Goal: Information Seeking & Learning: Learn about a topic

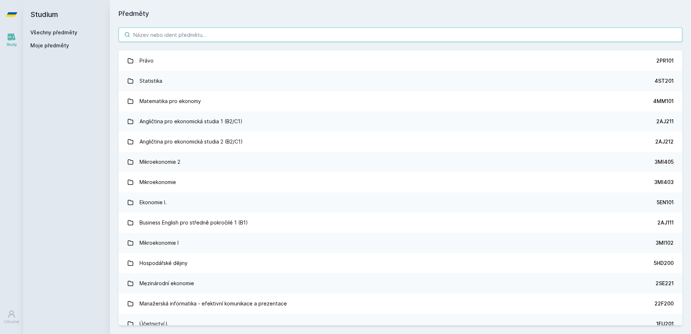
click at [163, 35] on input "search" at bounding box center [399, 34] width 563 height 14
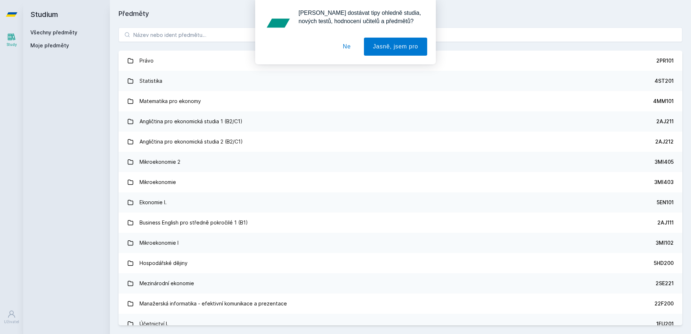
click at [341, 51] on button "Ne" at bounding box center [347, 47] width 26 height 18
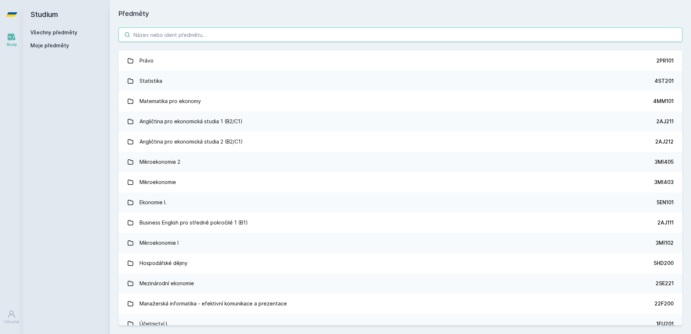
click at [315, 34] on input "search" at bounding box center [399, 34] width 563 height 14
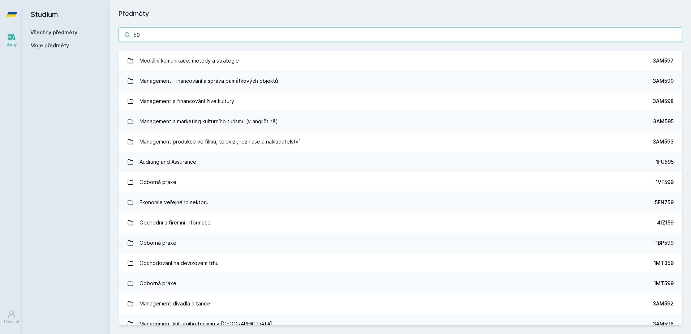
type input "5"
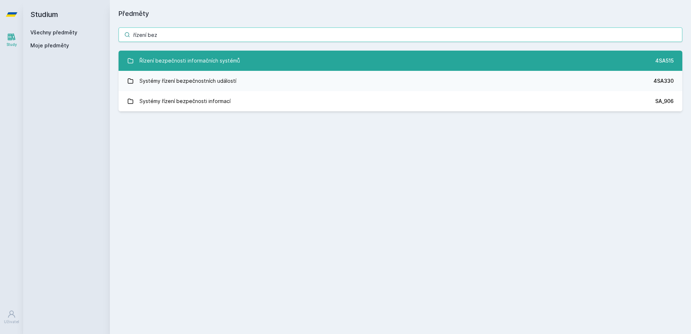
type input "řízení bez"
click at [289, 59] on link "Řízení bezpečnosti informačních systémů 4SA515" at bounding box center [399, 61] width 563 height 20
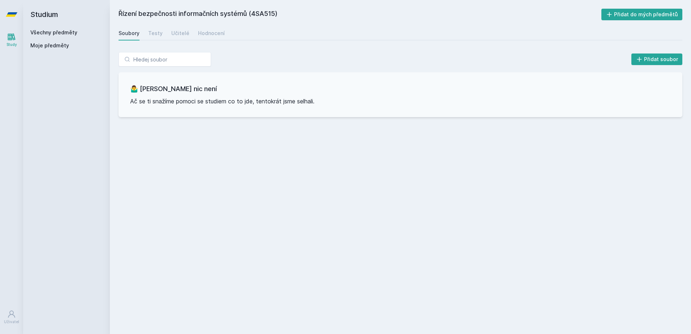
click at [147, 38] on div "Soubory Testy Učitelé Hodnocení" at bounding box center [399, 33] width 563 height 14
click at [149, 33] on div "Testy" at bounding box center [155, 33] width 14 height 7
click at [134, 33] on div "Soubory" at bounding box center [128, 33] width 21 height 7
click at [42, 45] on span "Moje předměty" at bounding box center [49, 45] width 39 height 7
click at [45, 29] on link "Všechny předměty" at bounding box center [53, 32] width 47 height 6
